Goal: Information Seeking & Learning: Learn about a topic

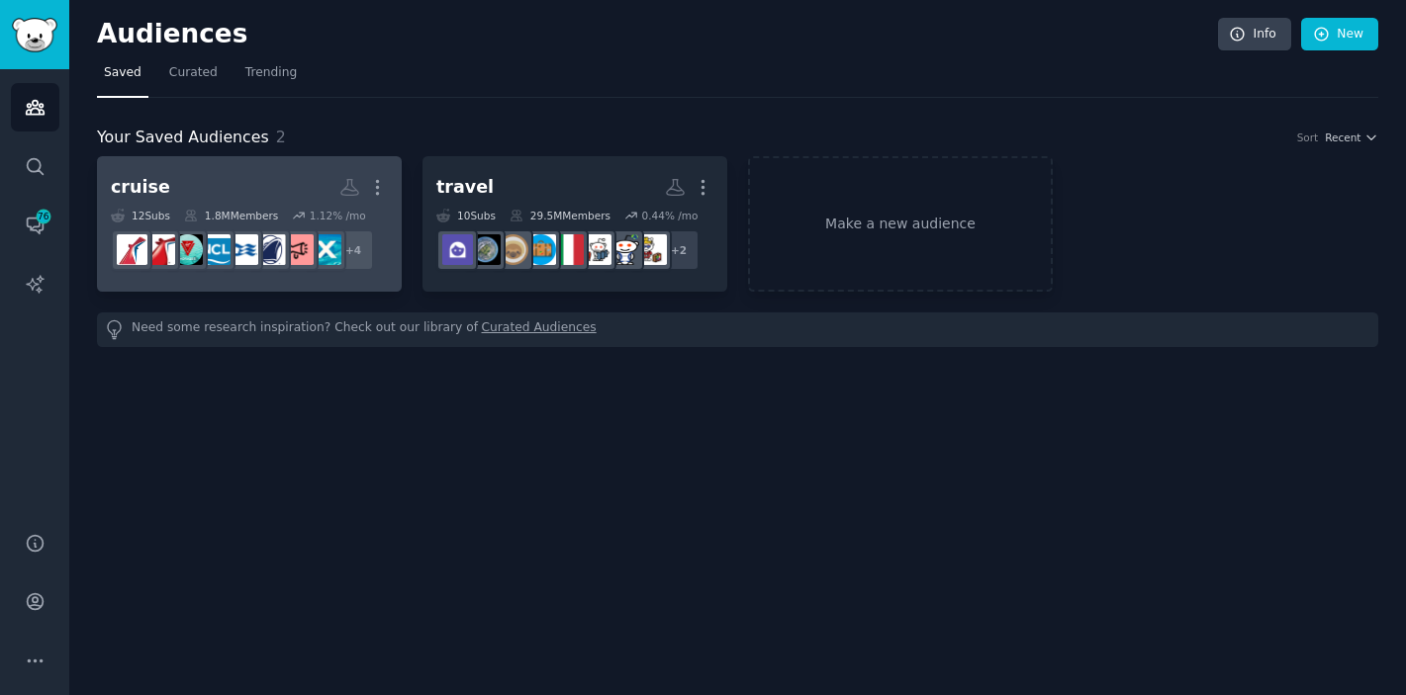
click at [265, 198] on h2 "cruise More" at bounding box center [249, 187] width 277 height 35
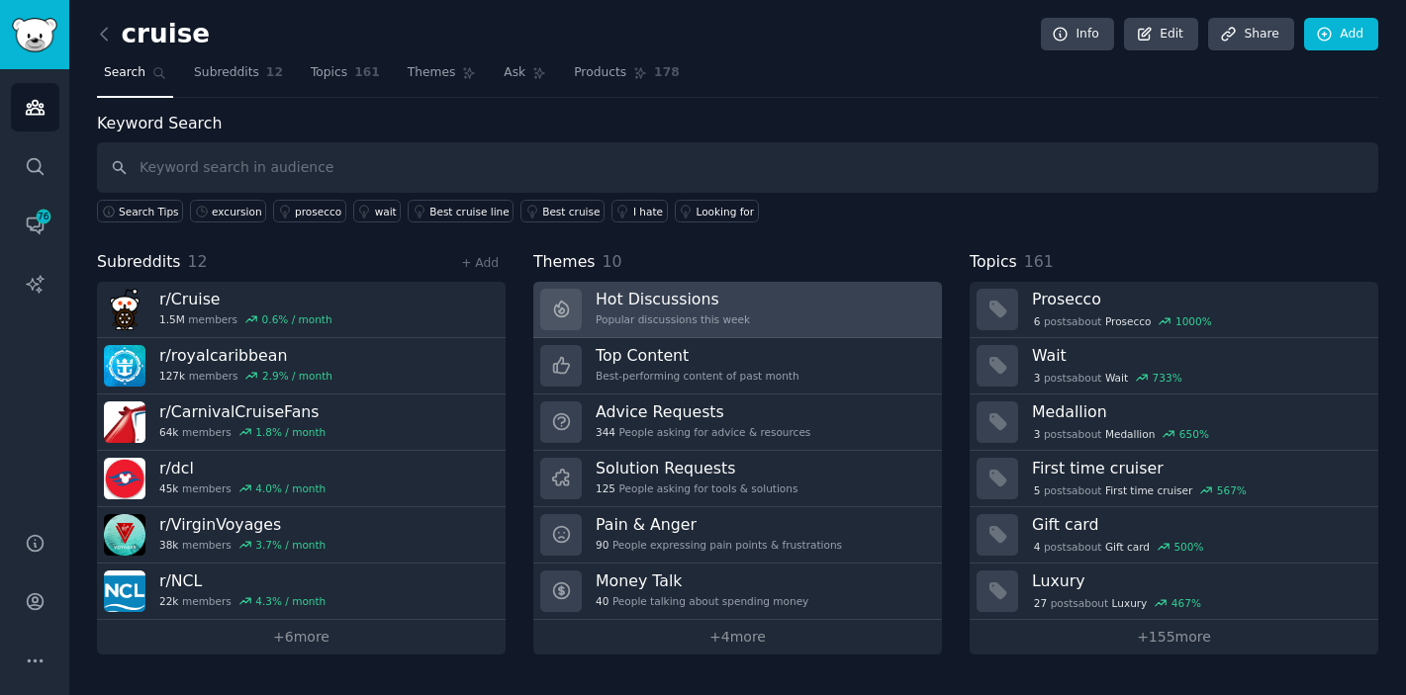
click at [693, 296] on h3 "Hot Discussions" at bounding box center [673, 299] width 154 height 21
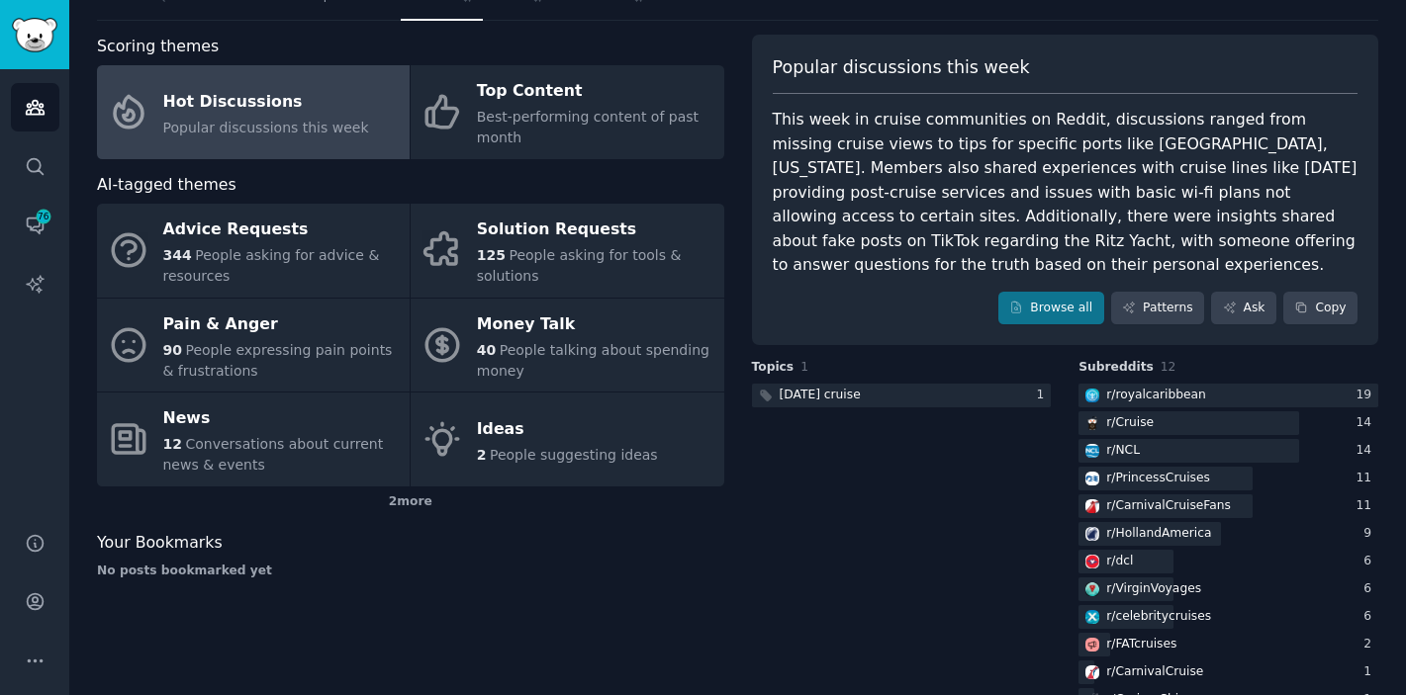
scroll to position [125, 0]
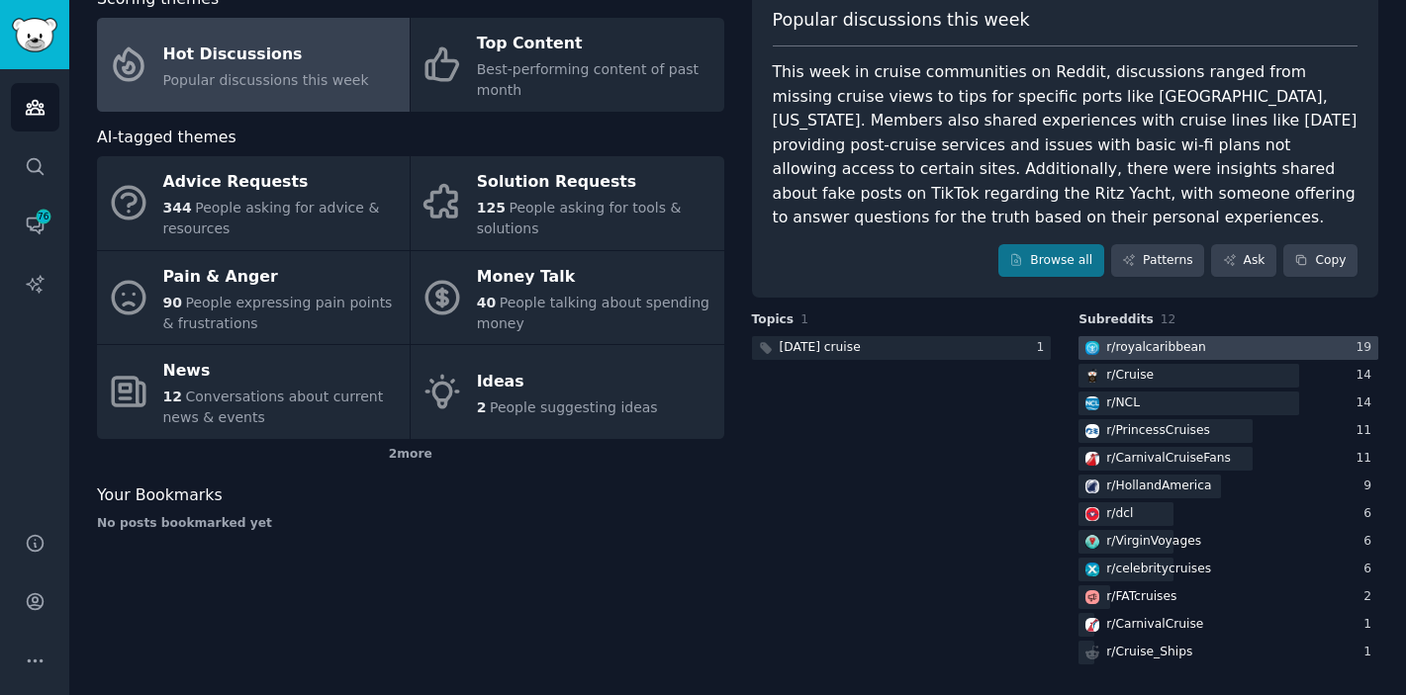
click at [1147, 355] on div "r/ royalcaribbean" at bounding box center [1156, 348] width 100 height 18
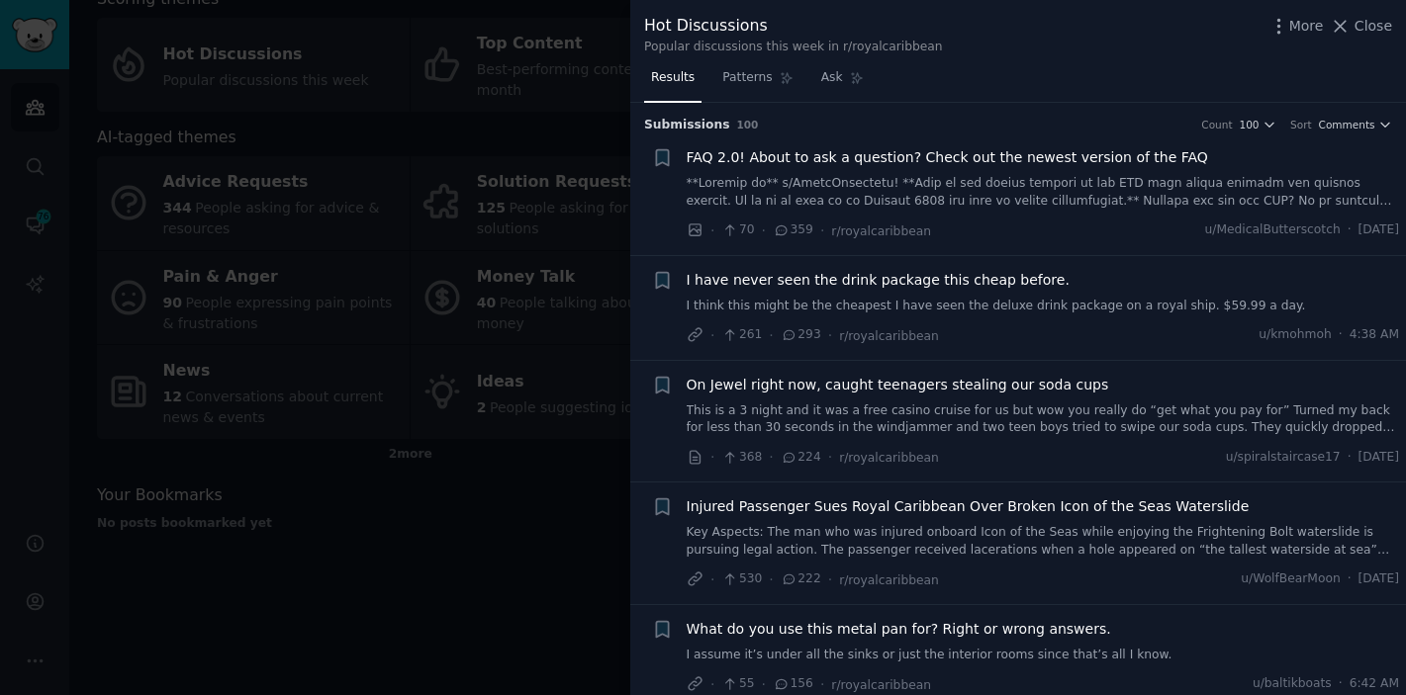
click at [1364, 19] on span "Close" at bounding box center [1373, 26] width 38 height 21
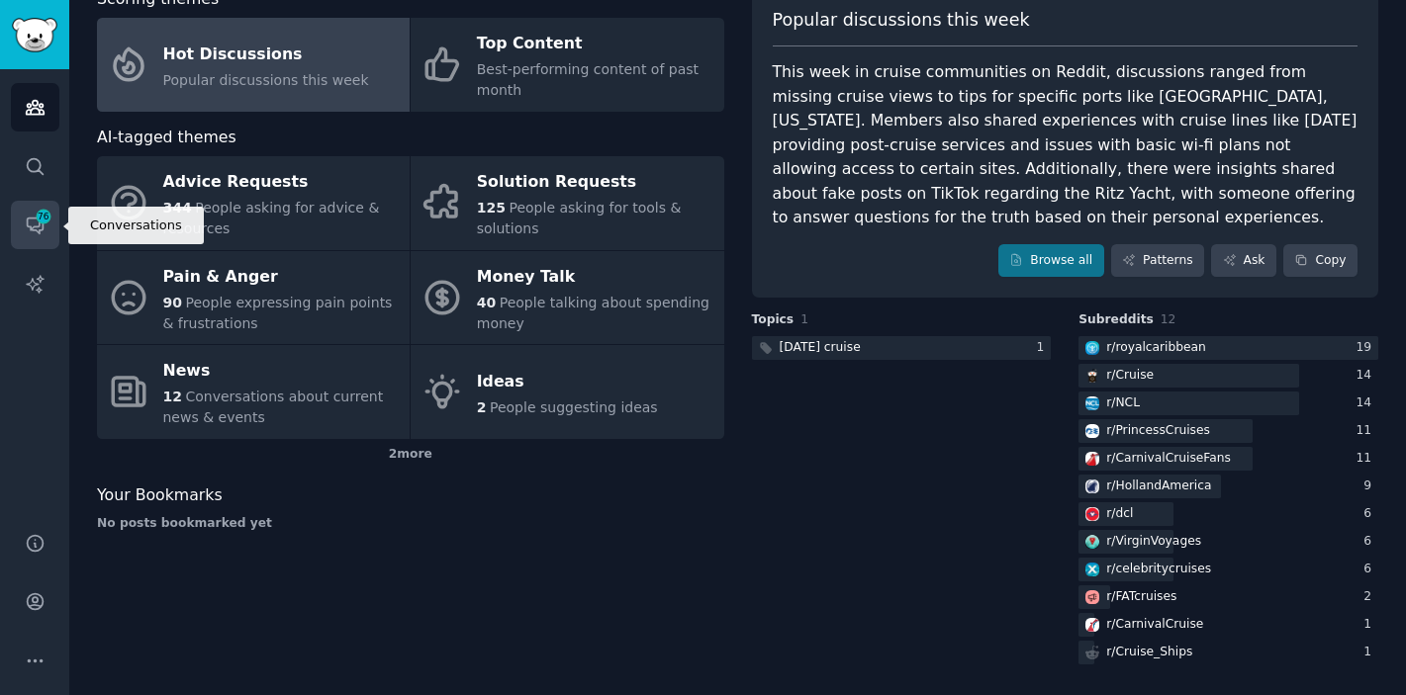
click at [38, 235] on link "Conversations 76" at bounding box center [35, 225] width 48 height 48
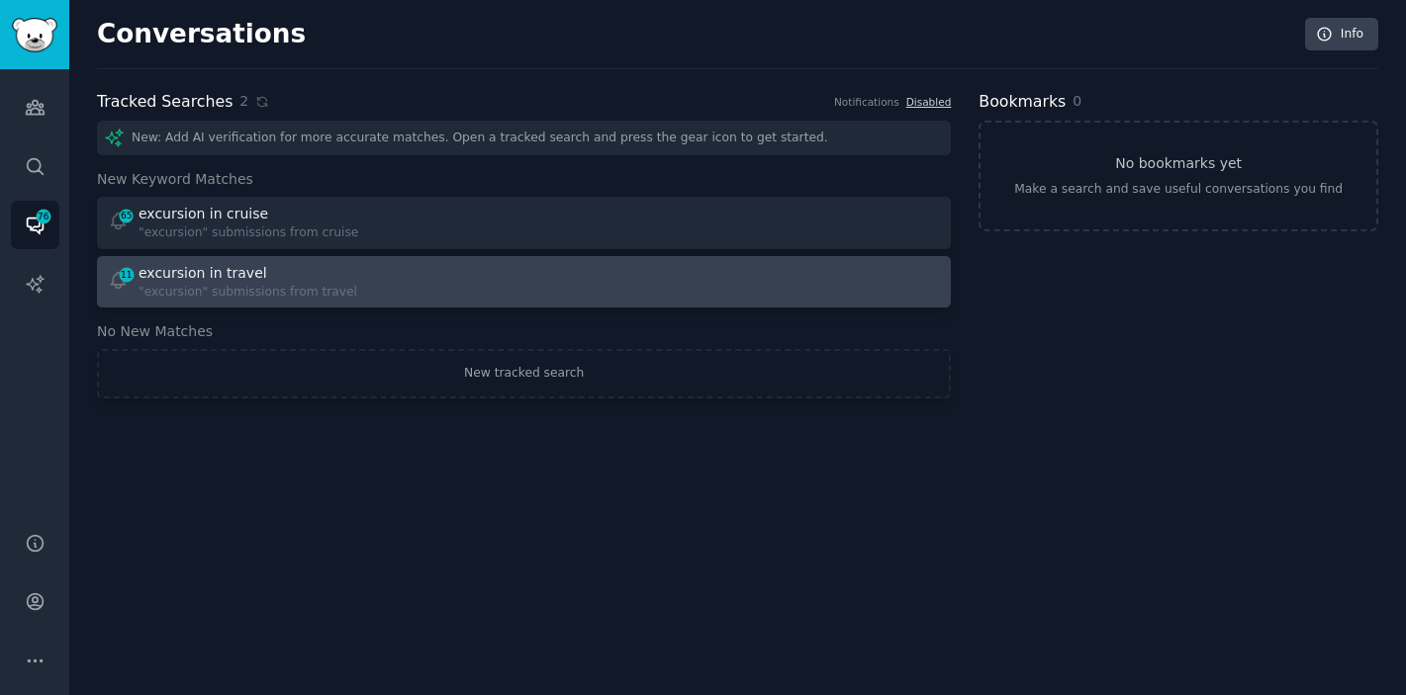
click at [290, 278] on div "excursion in travel" at bounding box center [247, 273] width 219 height 21
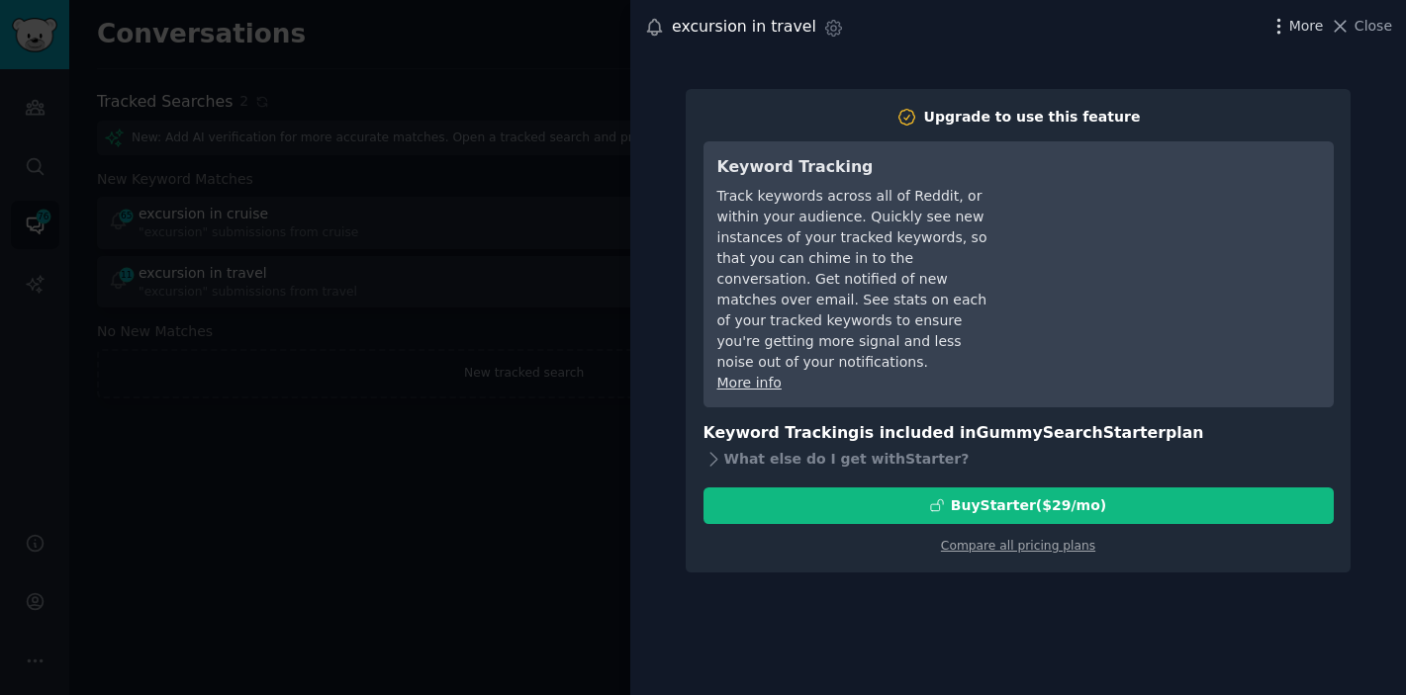
click at [1298, 33] on span "More" at bounding box center [1306, 26] width 35 height 21
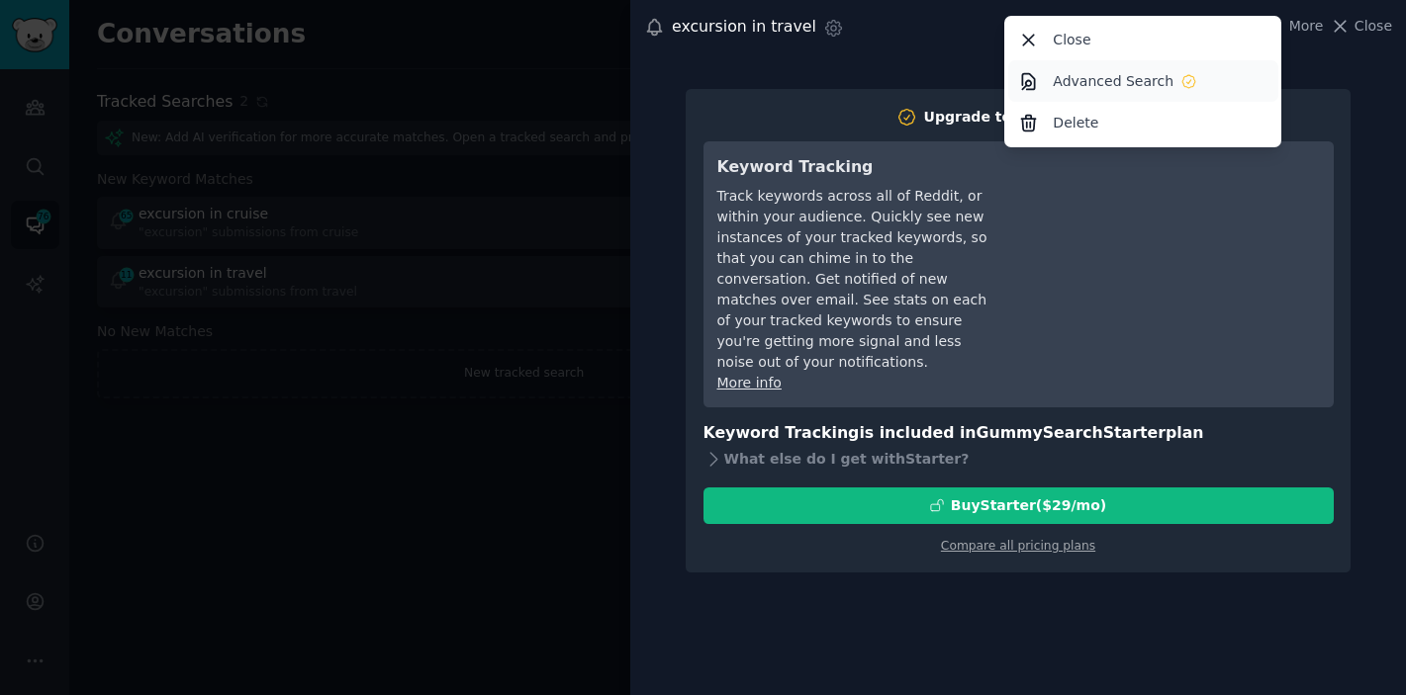
click at [1128, 80] on p "Advanced Search" at bounding box center [1113, 81] width 121 height 21
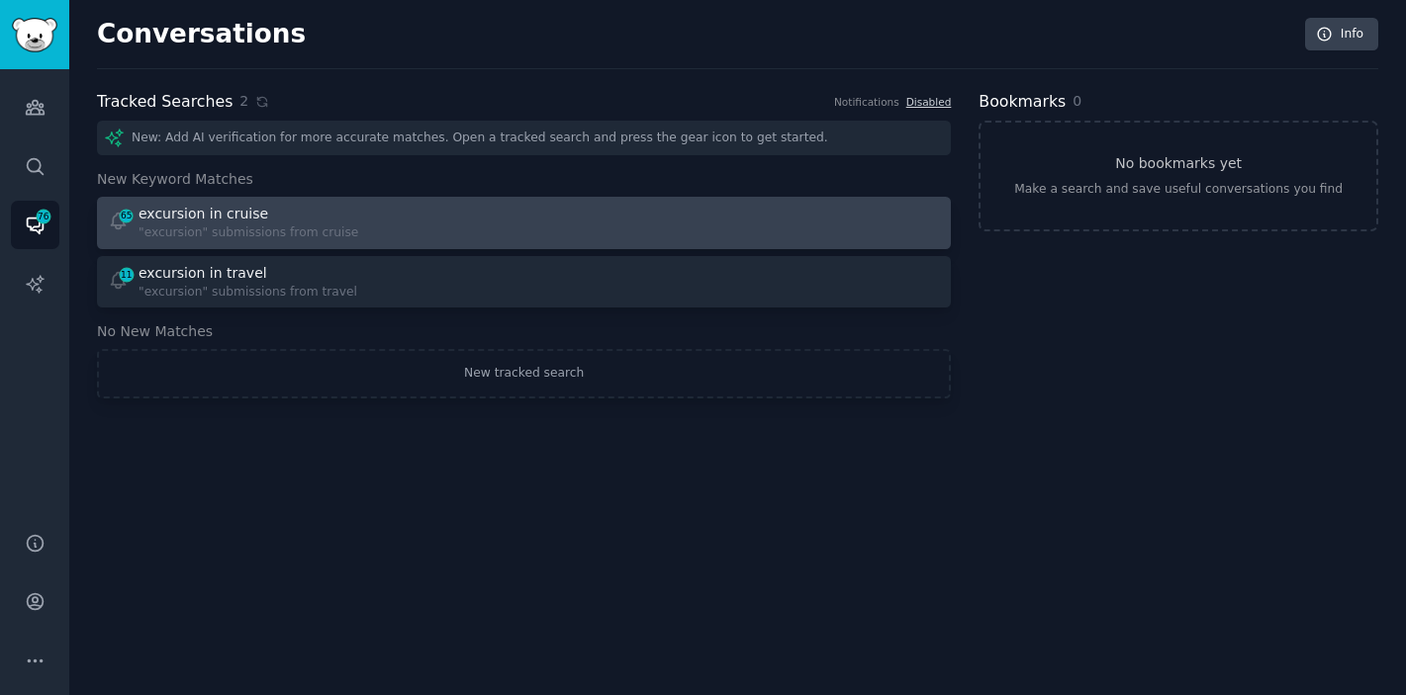
click at [246, 238] on div ""excursion" submissions from cruise" at bounding box center [248, 234] width 220 height 18
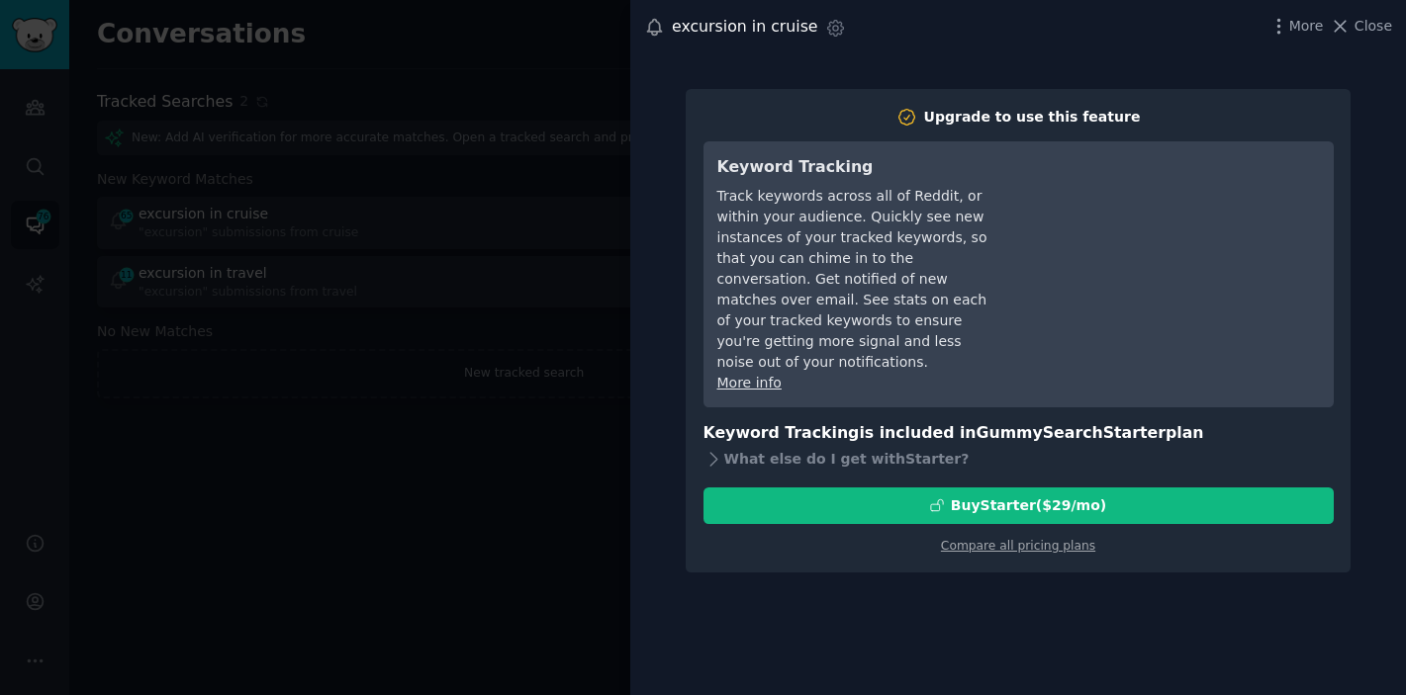
click at [295, 410] on div at bounding box center [703, 347] width 1406 height 695
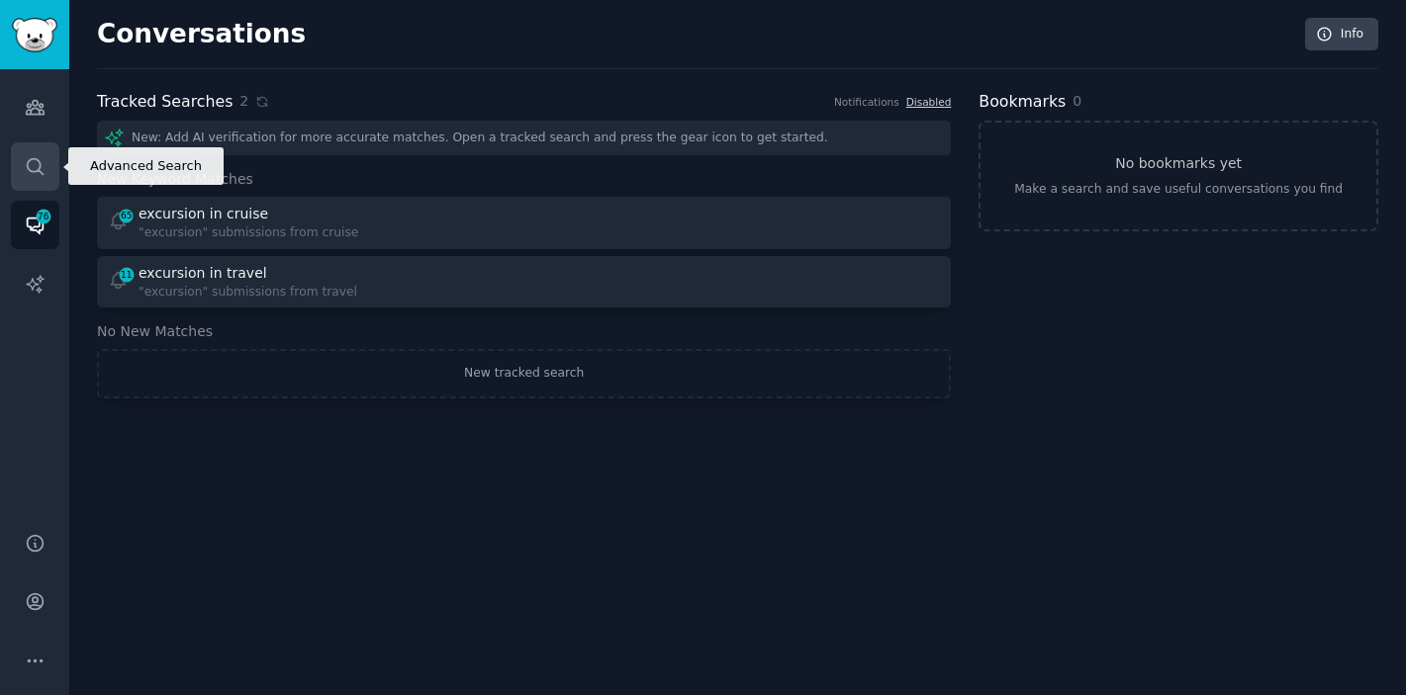
click at [33, 177] on link "Search" at bounding box center [35, 166] width 48 height 48
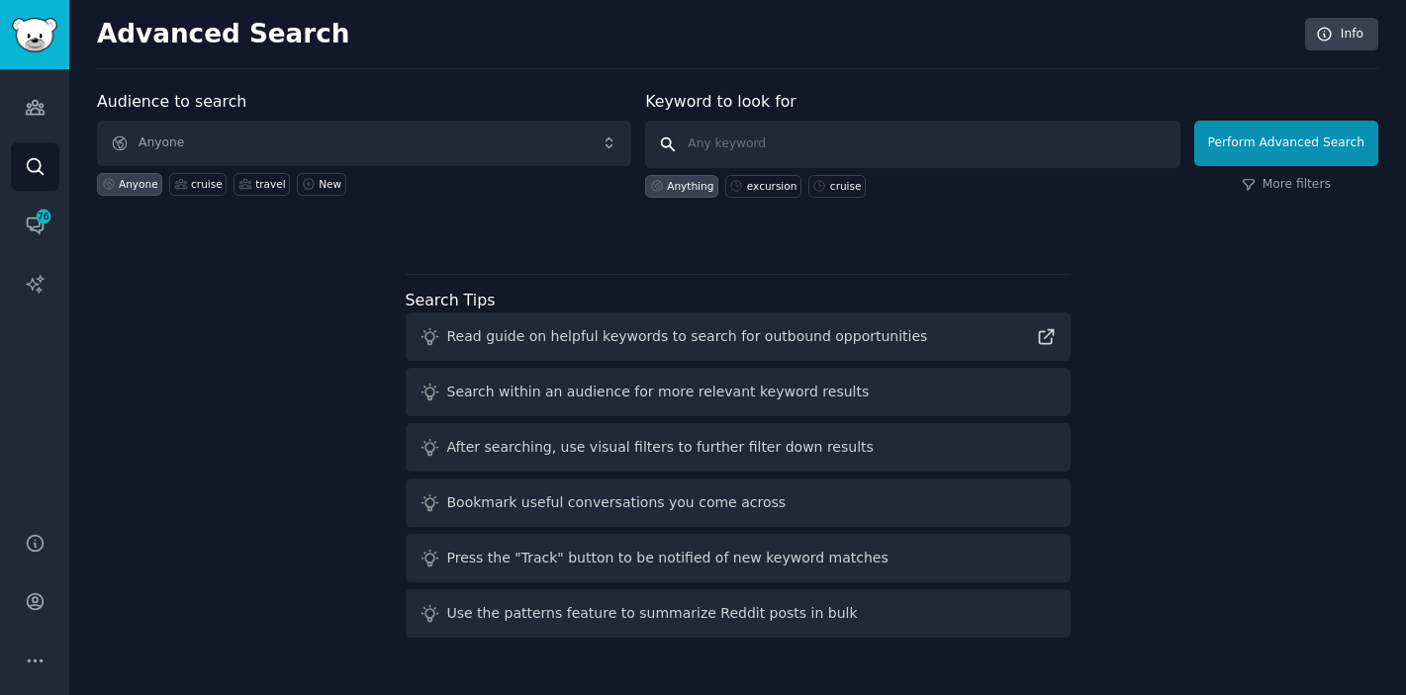
click at [741, 156] on input "text" at bounding box center [912, 144] width 534 height 47
type input "excursion"
click button "Perform Advanced Search" at bounding box center [1286, 144] width 184 height 46
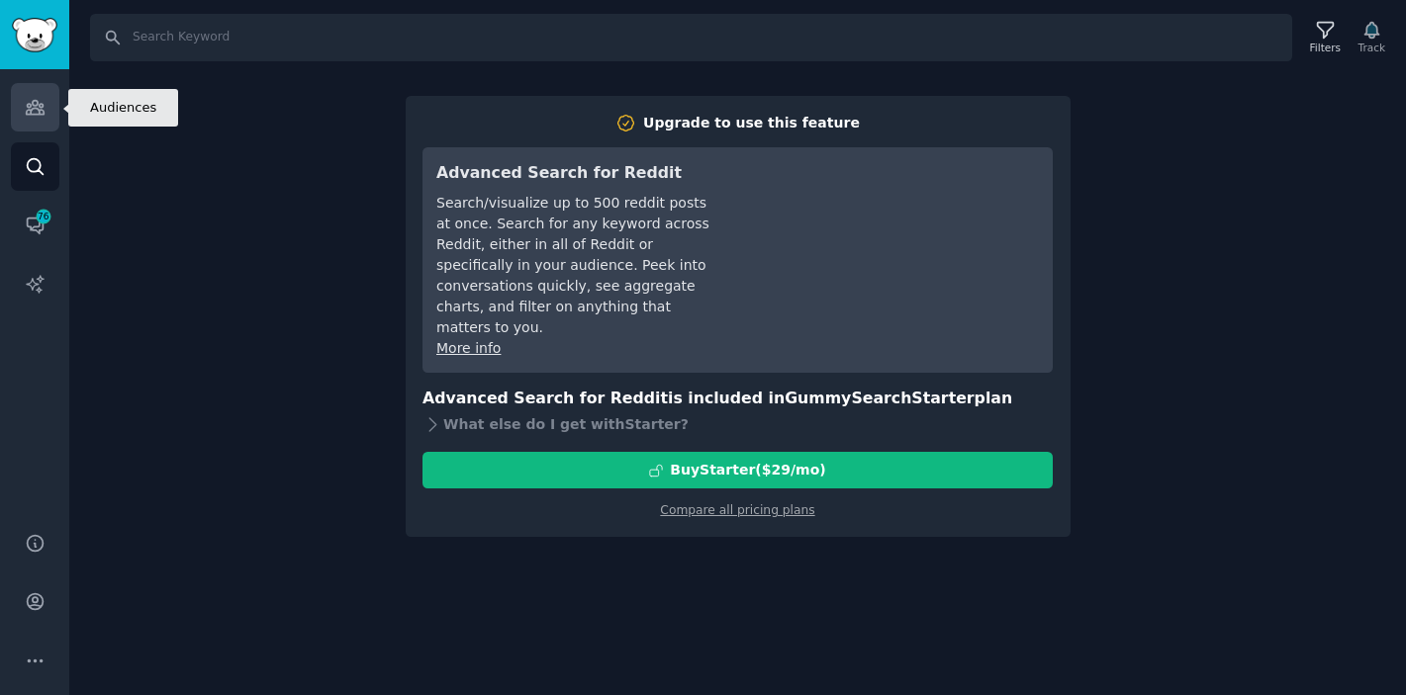
click at [32, 104] on icon "Sidebar" at bounding box center [35, 108] width 18 height 14
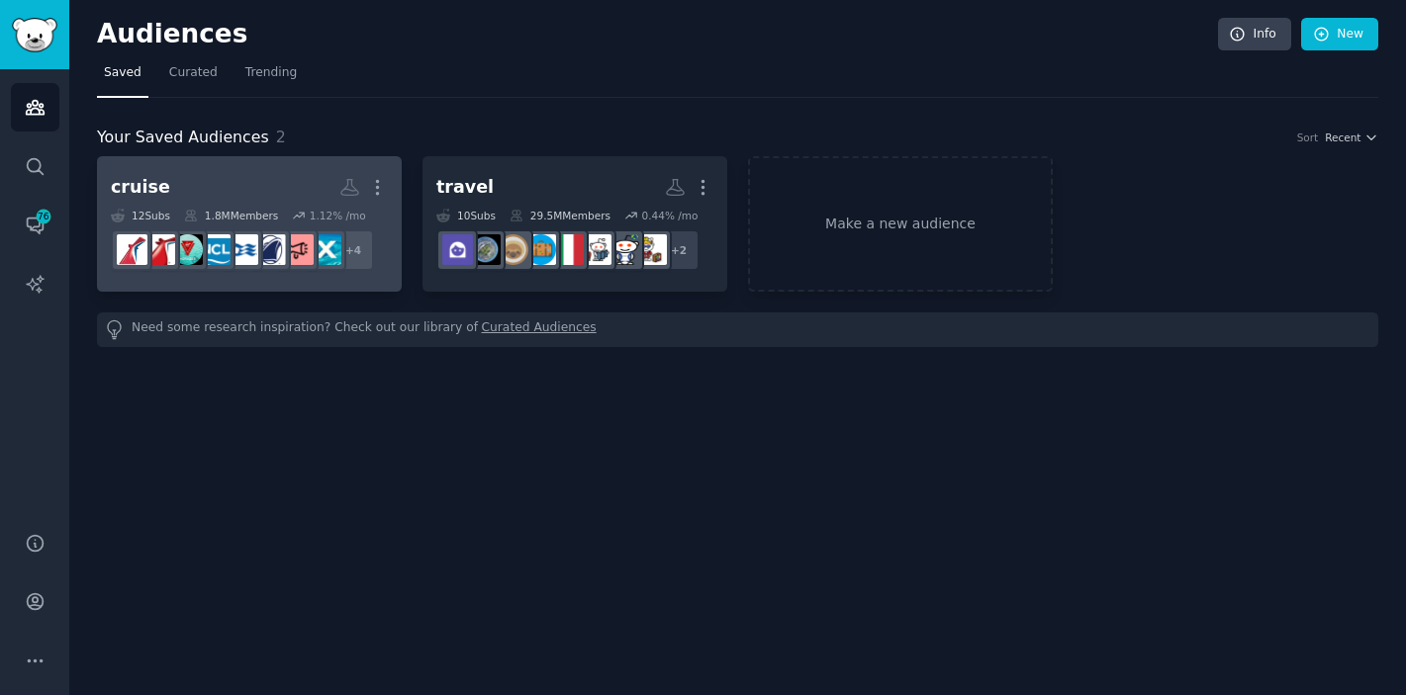
click at [246, 188] on h2 "cruise More" at bounding box center [249, 187] width 277 height 35
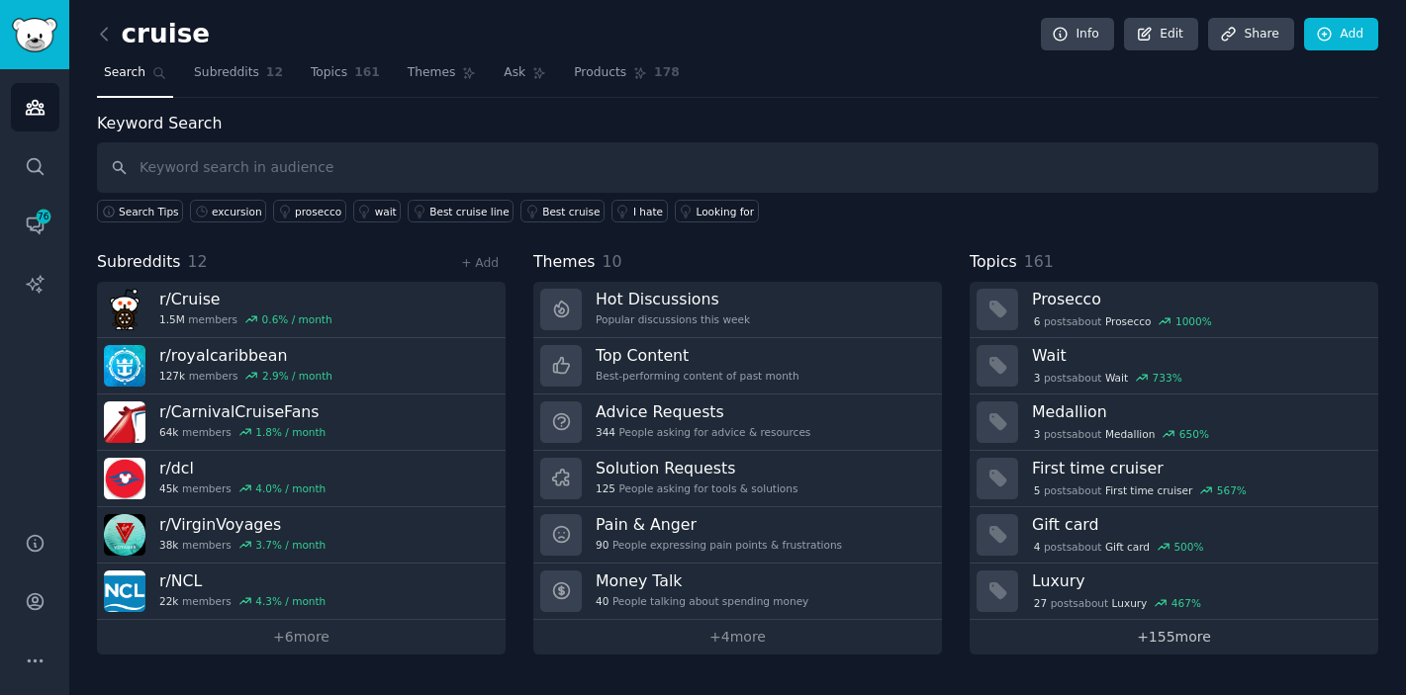
click at [1177, 641] on link "+ 155 more" at bounding box center [1173, 637] width 409 height 35
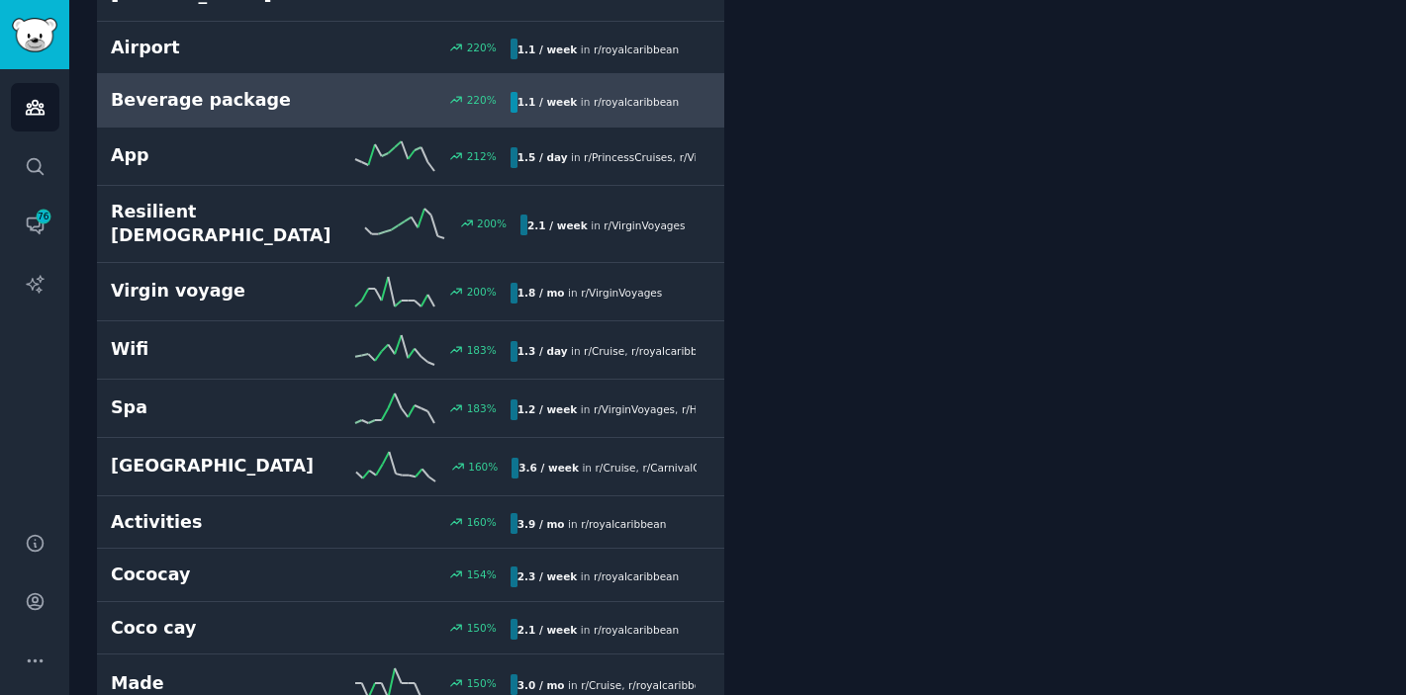
scroll to position [1561, 0]
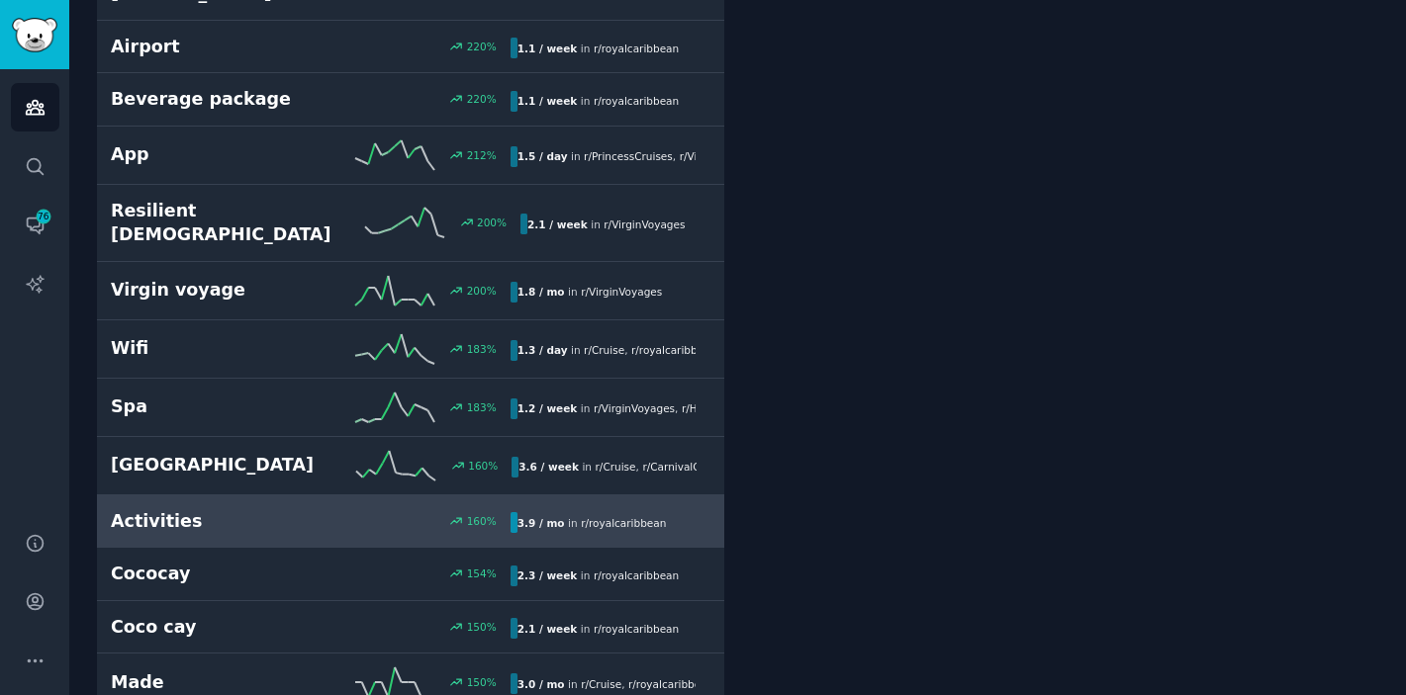
click at [312, 514] on div "160 %" at bounding box center [411, 521] width 200 height 14
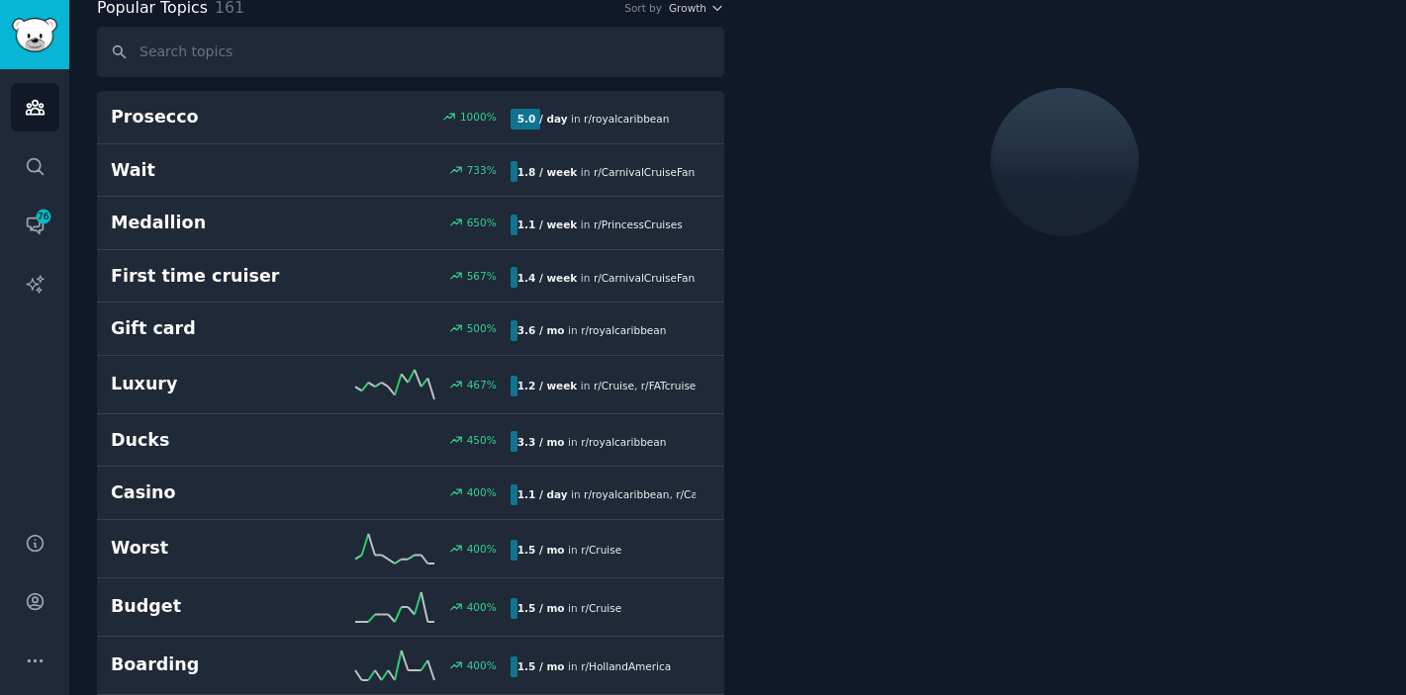
scroll to position [111, 0]
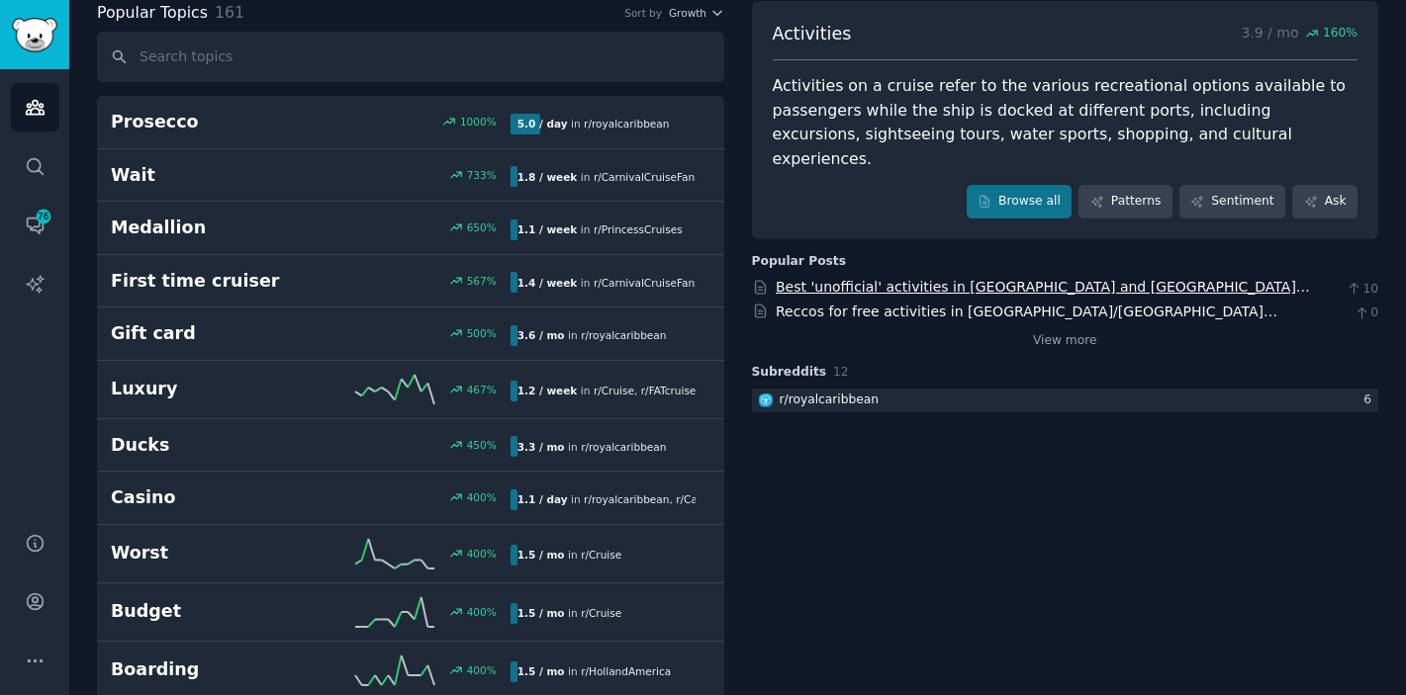
click at [858, 279] on link "Best 'unofficial' activities in [GEOGRAPHIC_DATA] and [GEOGRAPHIC_DATA][PERSON_…" at bounding box center [1043, 297] width 534 height 37
